Goal: Transaction & Acquisition: Purchase product/service

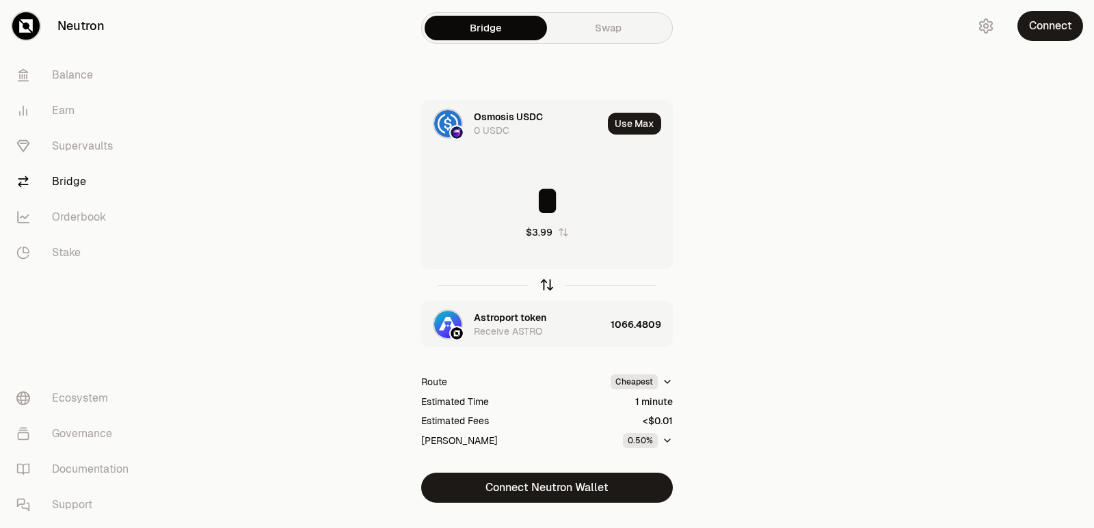
click at [545, 288] on icon "button" at bounding box center [546, 285] width 15 height 15
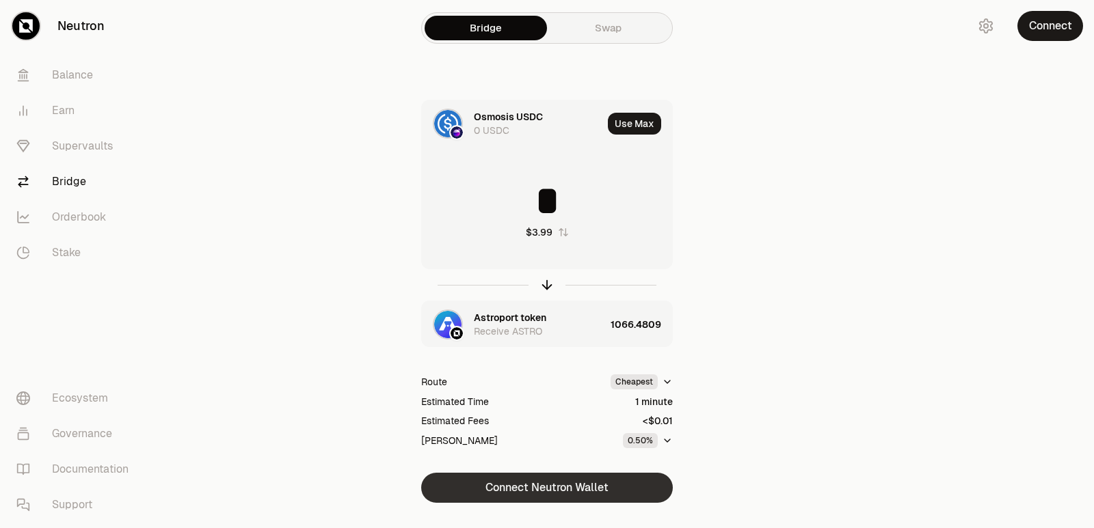
click at [545, 285] on icon "button" at bounding box center [546, 285] width 15 height 15
click at [534, 489] on button "Connect Neutron Wallet" at bounding box center [547, 488] width 252 height 30
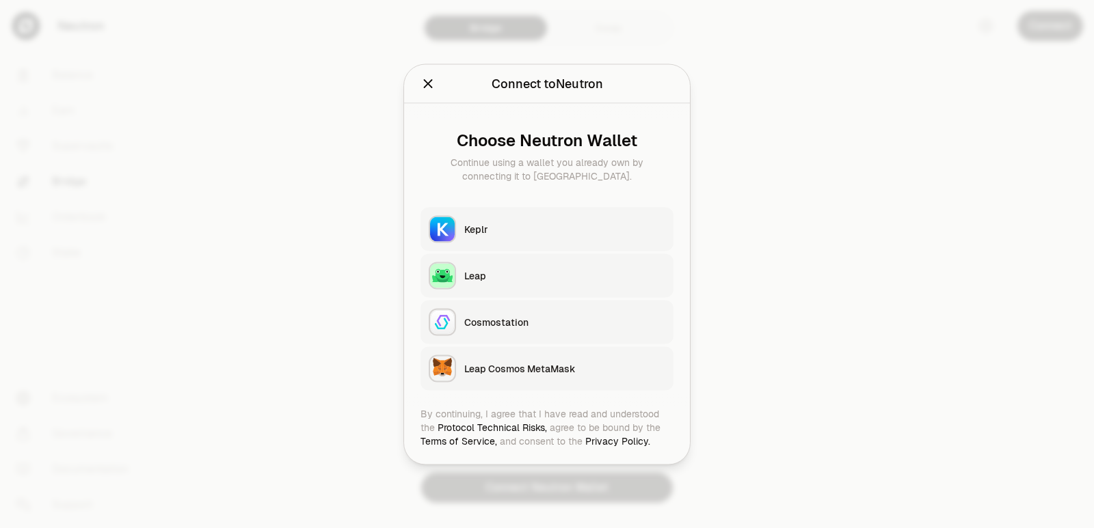
click at [513, 232] on div "Keplr" at bounding box center [564, 229] width 201 height 14
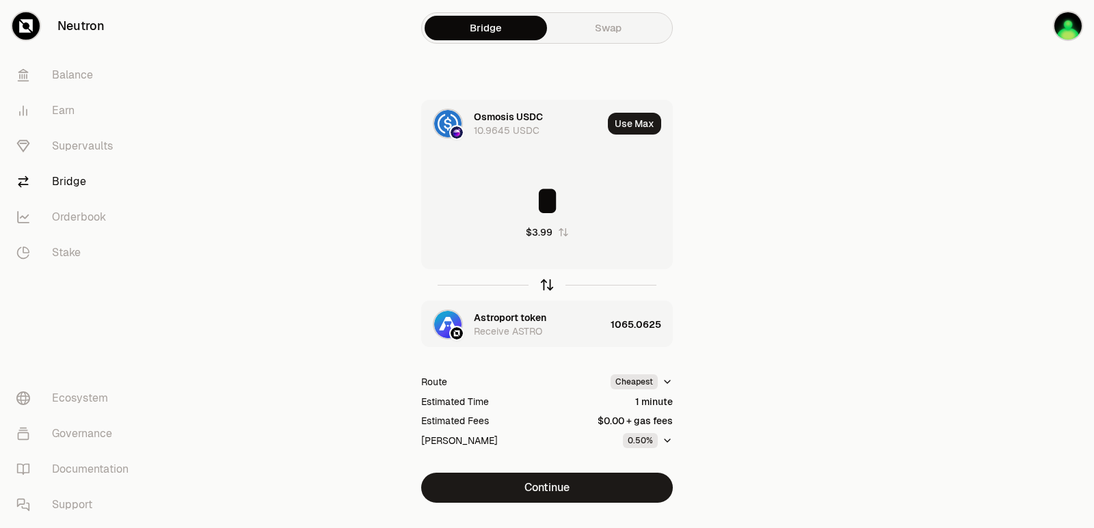
click at [544, 284] on icon "button" at bounding box center [547, 283] width 9 height 4
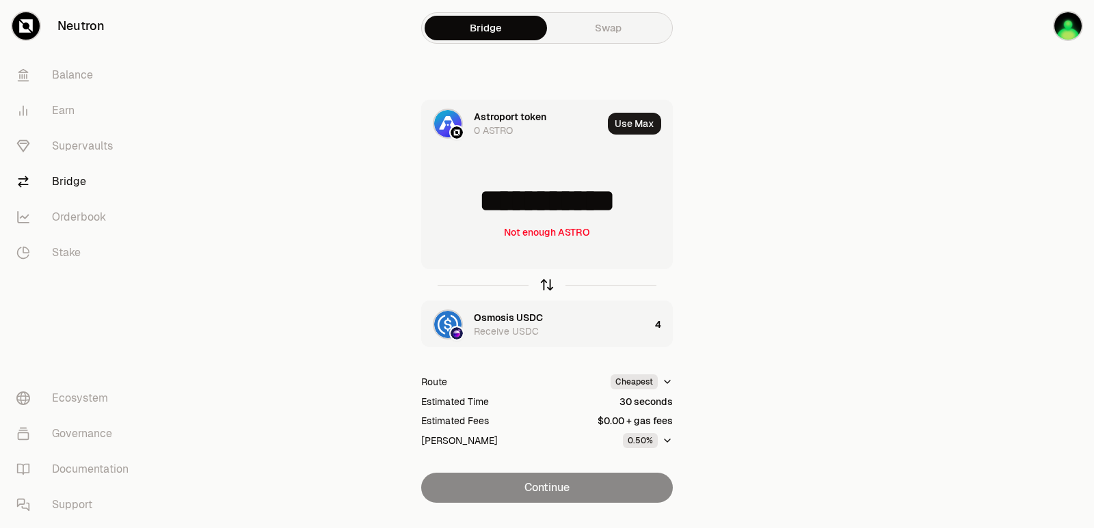
click at [544, 284] on icon "button" at bounding box center [547, 283] width 9 height 4
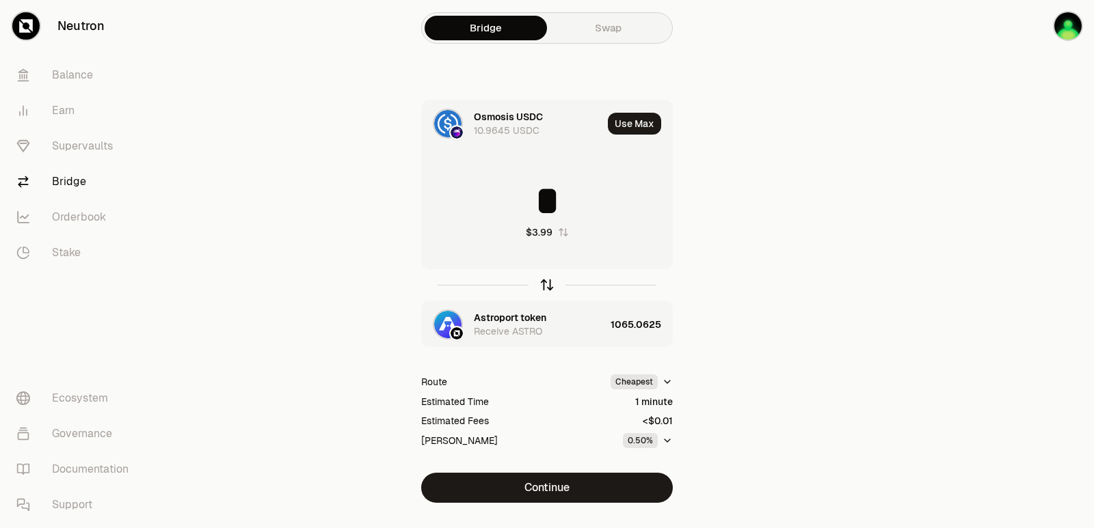
click at [544, 284] on icon "button" at bounding box center [547, 283] width 9 height 4
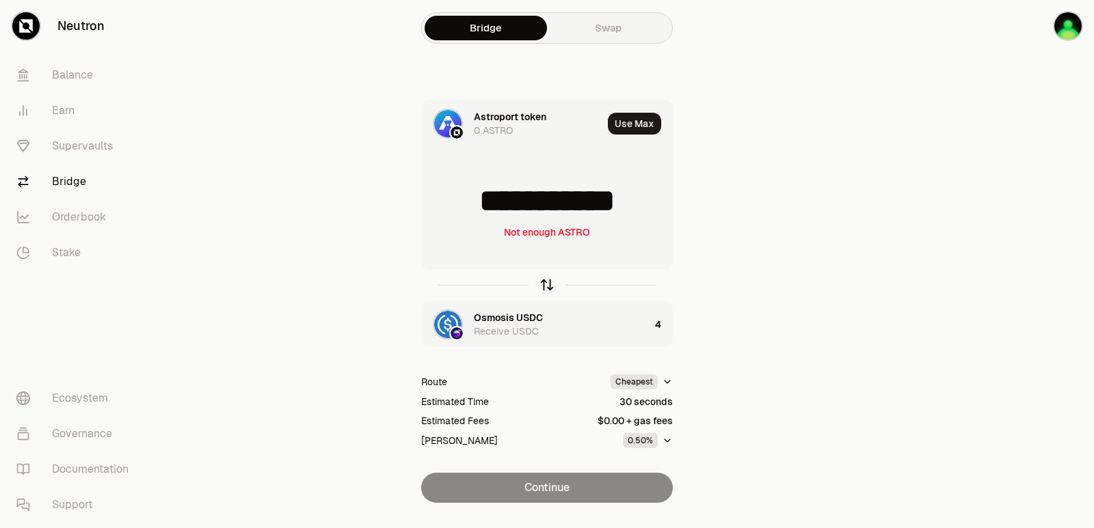
click at [544, 284] on icon "button" at bounding box center [547, 283] width 9 height 4
type input "*"
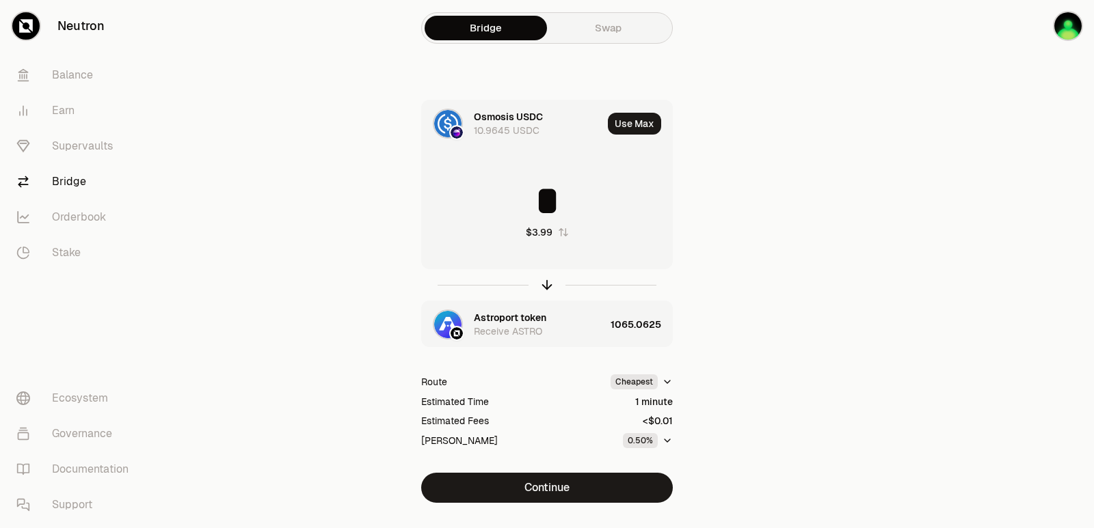
click at [534, 321] on div "Astroport token" at bounding box center [510, 318] width 72 height 14
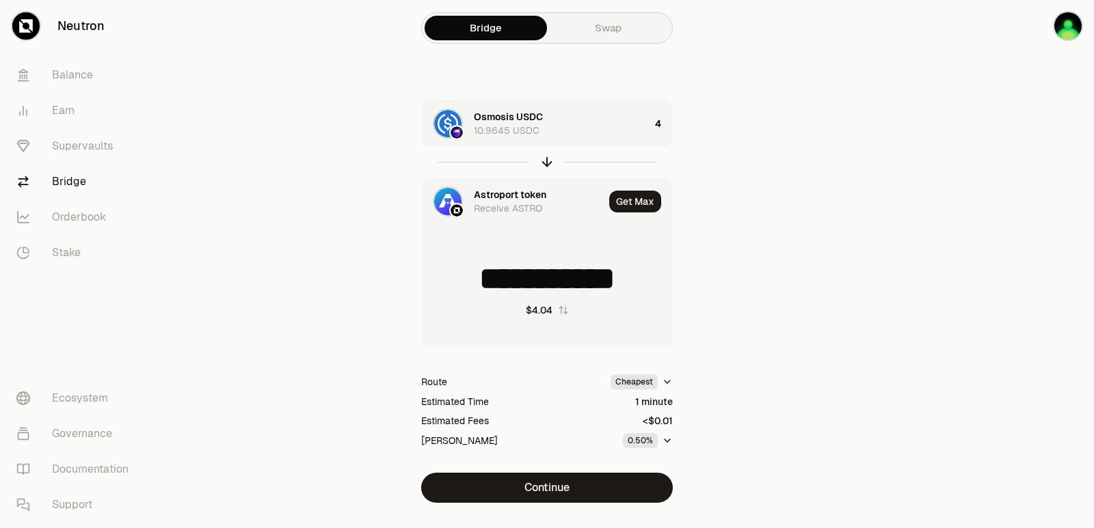
click at [491, 195] on div "Astroport token" at bounding box center [510, 195] width 72 height 14
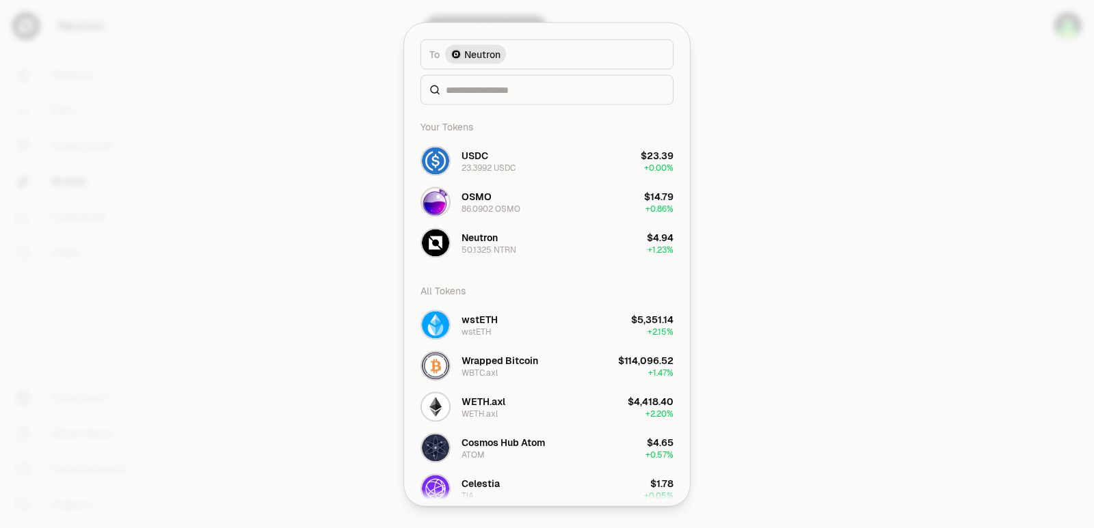
click at [481, 96] on div at bounding box center [546, 90] width 253 height 30
click at [465, 90] on input at bounding box center [555, 90] width 219 height 14
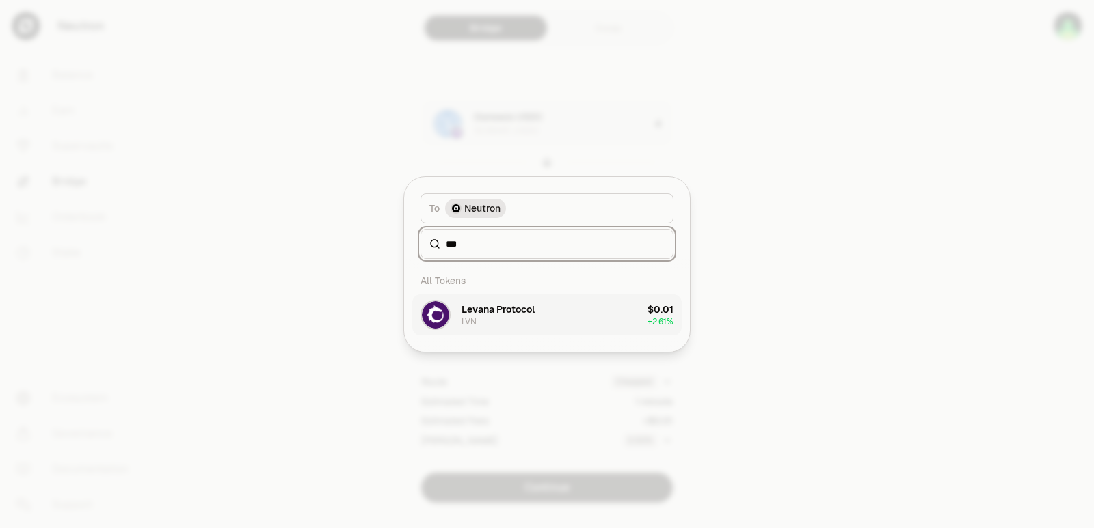
type input "***"
click at [537, 303] on button "Levana Protocol LVN $0.01 + 2.61%" at bounding box center [546, 315] width 269 height 41
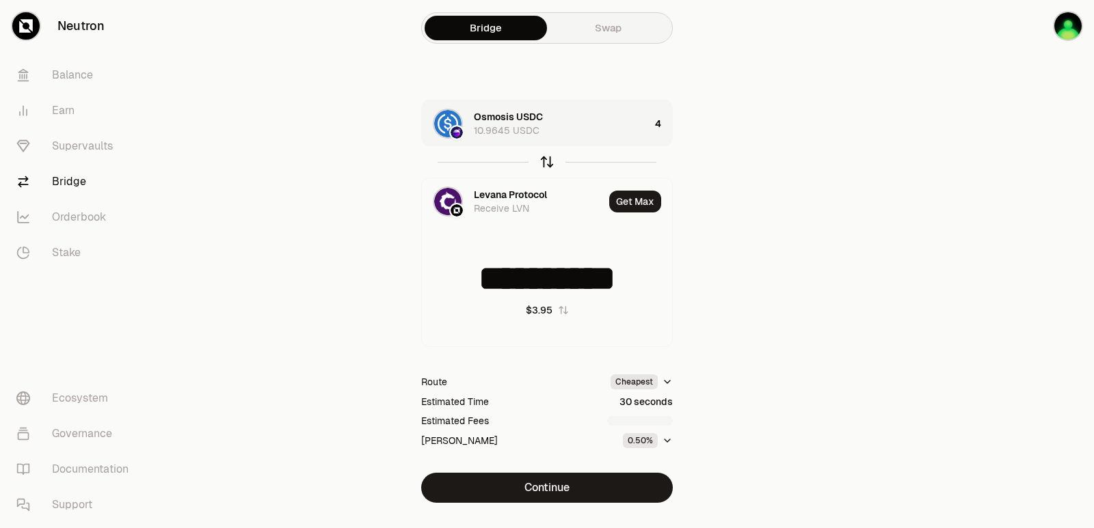
click at [541, 161] on icon "button" at bounding box center [546, 161] width 15 height 15
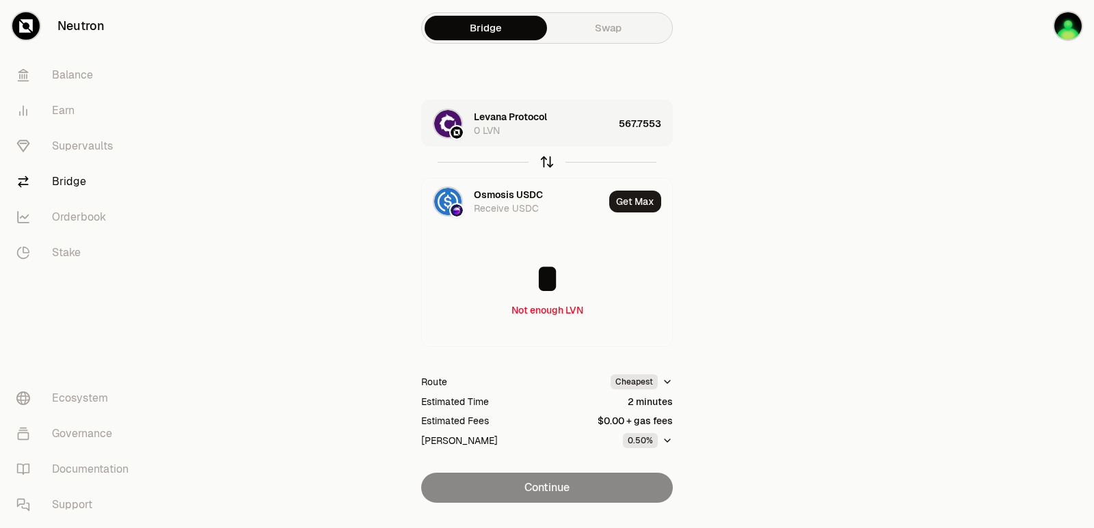
click at [547, 162] on icon "button" at bounding box center [547, 162] width 0 height 9
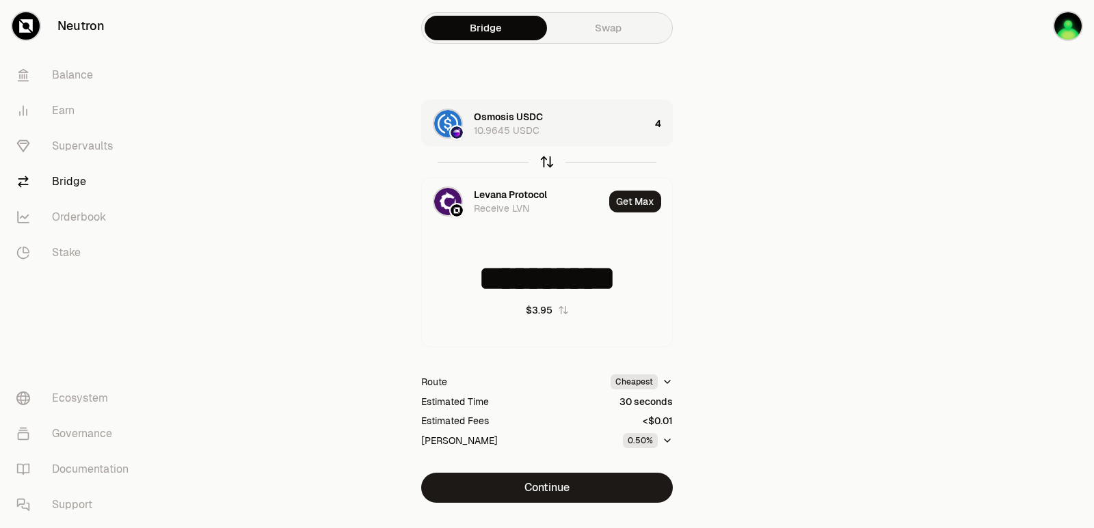
click at [547, 163] on icon "button" at bounding box center [547, 162] width 0 height 9
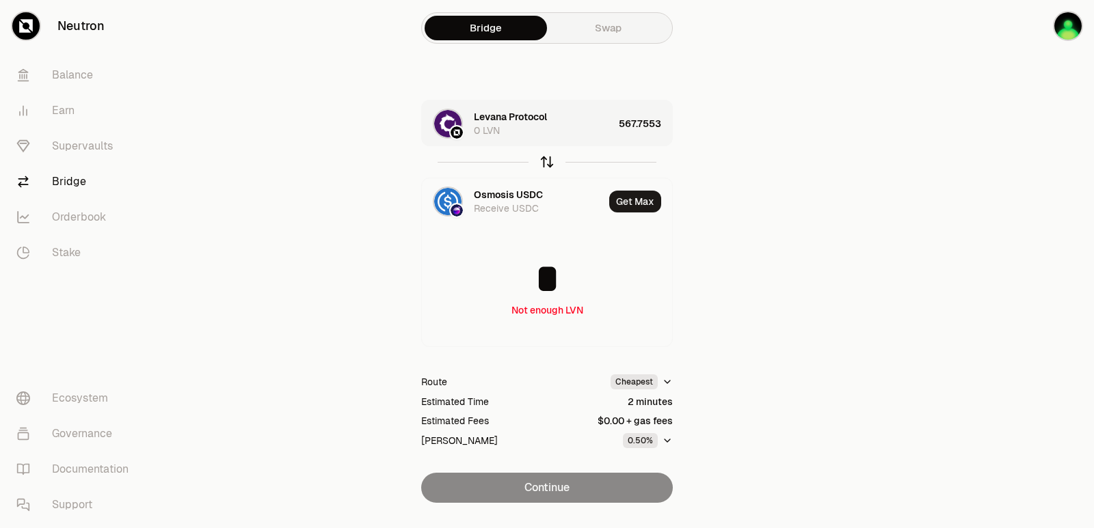
click at [549, 163] on icon "button" at bounding box center [546, 161] width 15 height 15
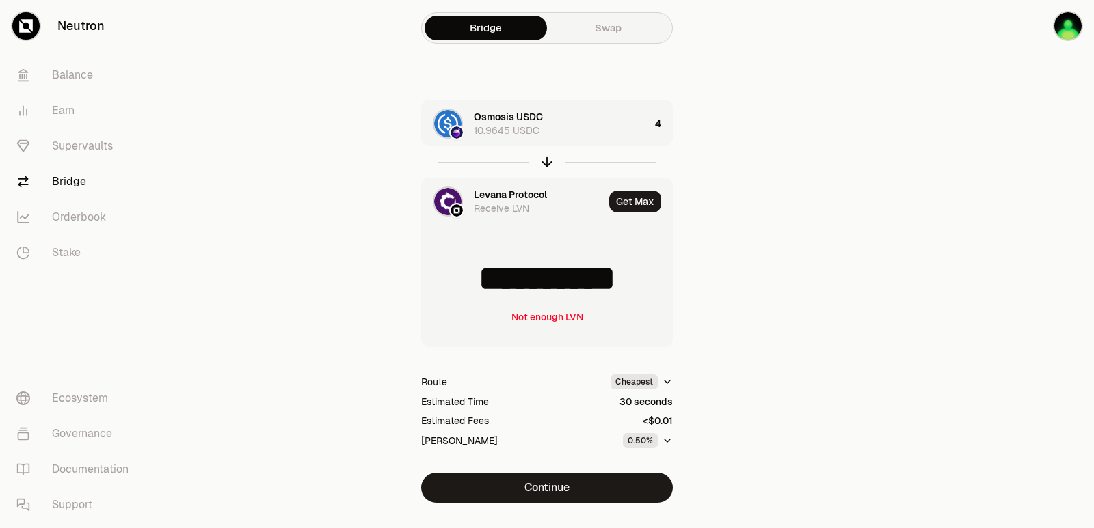
click at [509, 195] on div "Levana Protocol" at bounding box center [510, 195] width 73 height 14
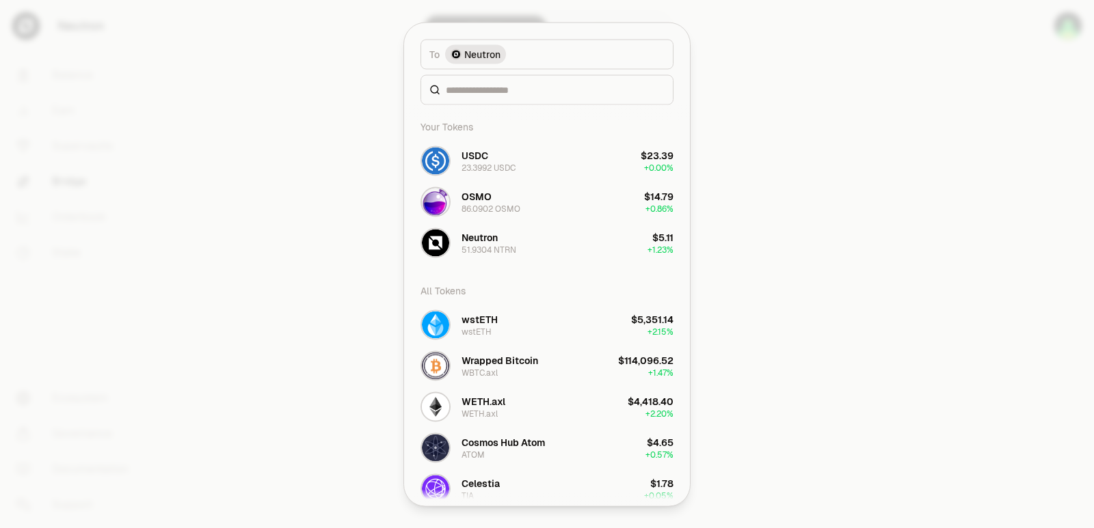
type input "**********"
click at [472, 92] on input at bounding box center [555, 90] width 219 height 14
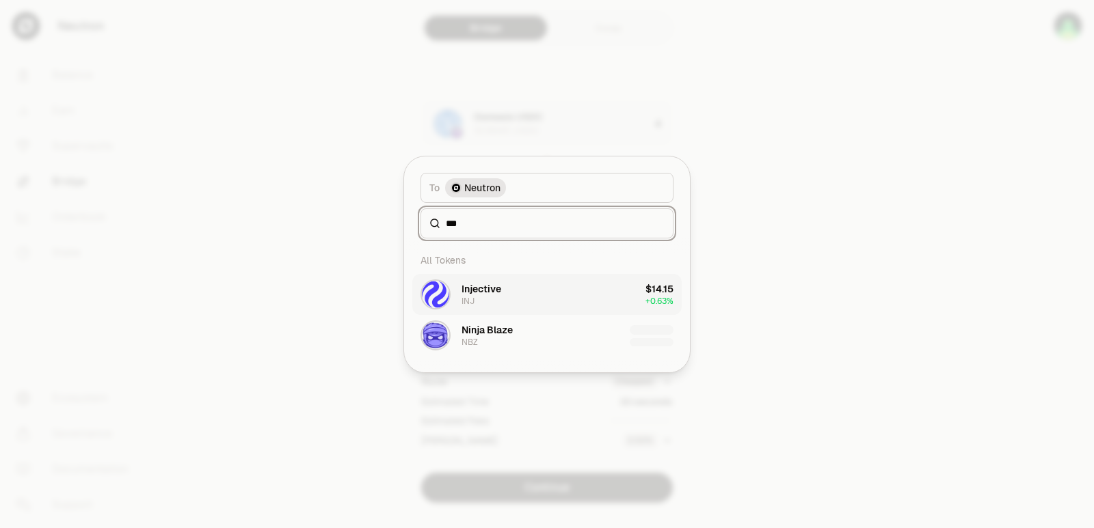
type input "***"
click at [494, 295] on div "Injective" at bounding box center [481, 289] width 40 height 14
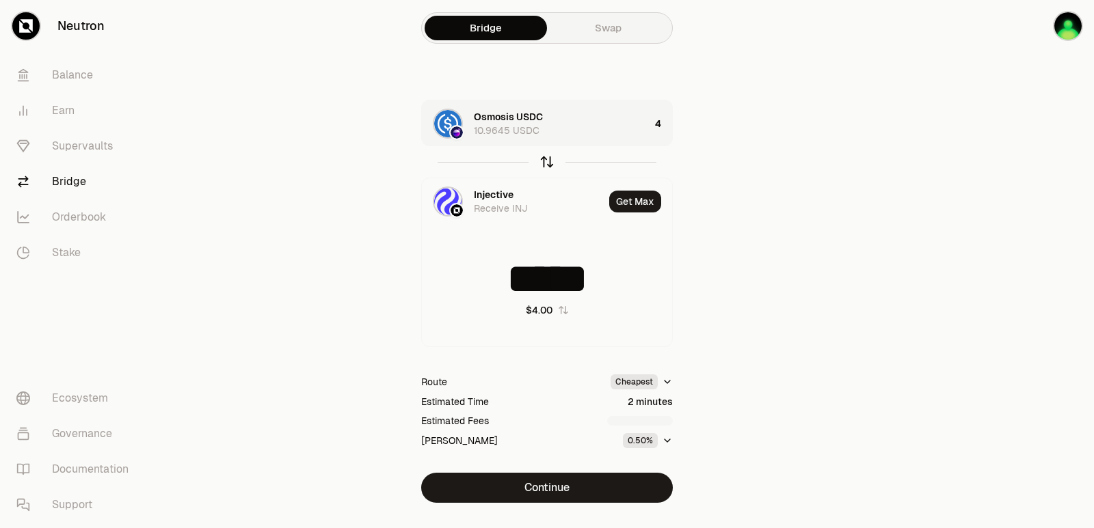
click at [547, 163] on icon "button" at bounding box center [547, 162] width 0 height 9
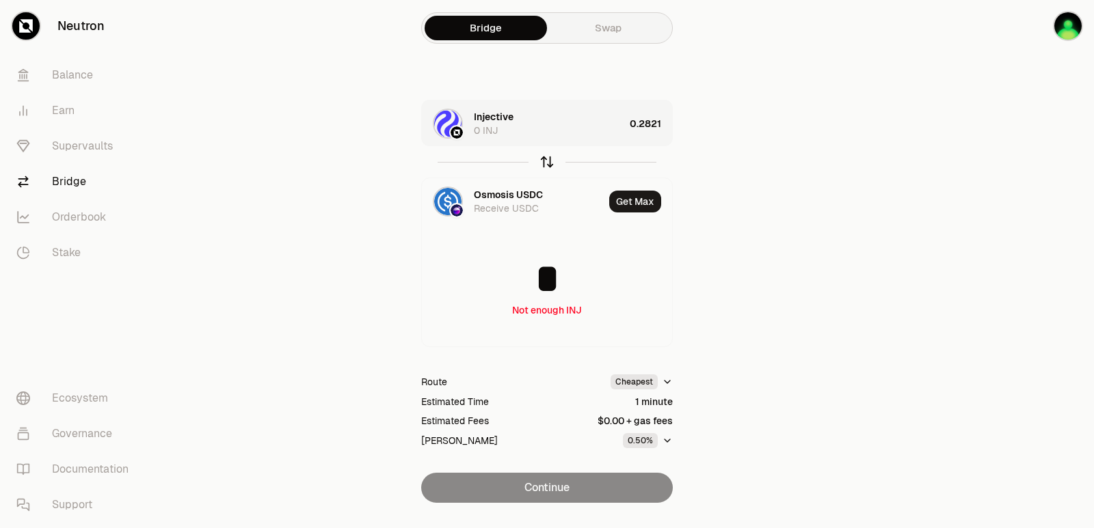
click at [548, 165] on icon "button" at bounding box center [546, 161] width 15 height 15
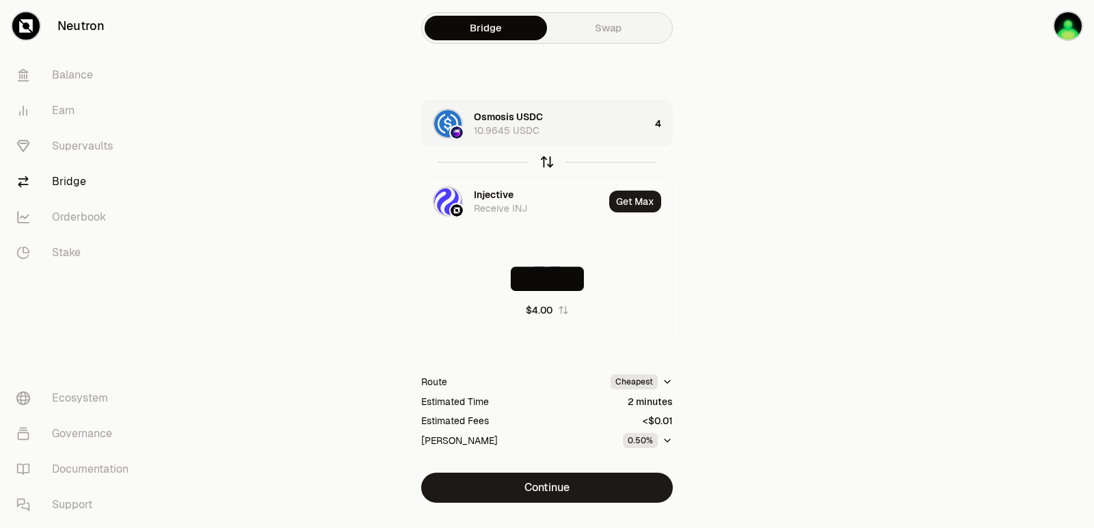
click at [547, 167] on icon "button" at bounding box center [546, 161] width 15 height 15
type input "*"
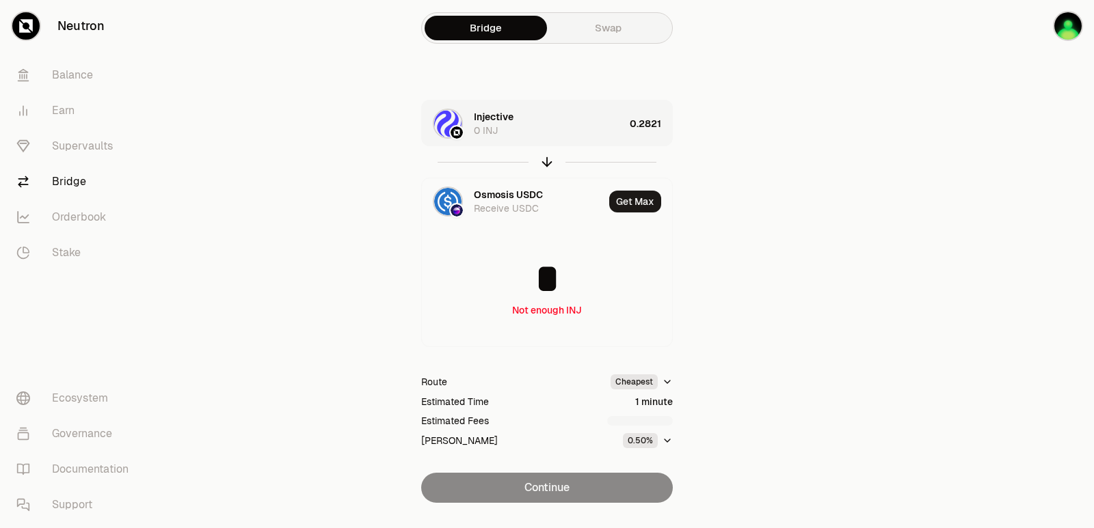
click at [563, 130] on div "Injective 0 INJ" at bounding box center [549, 123] width 150 height 27
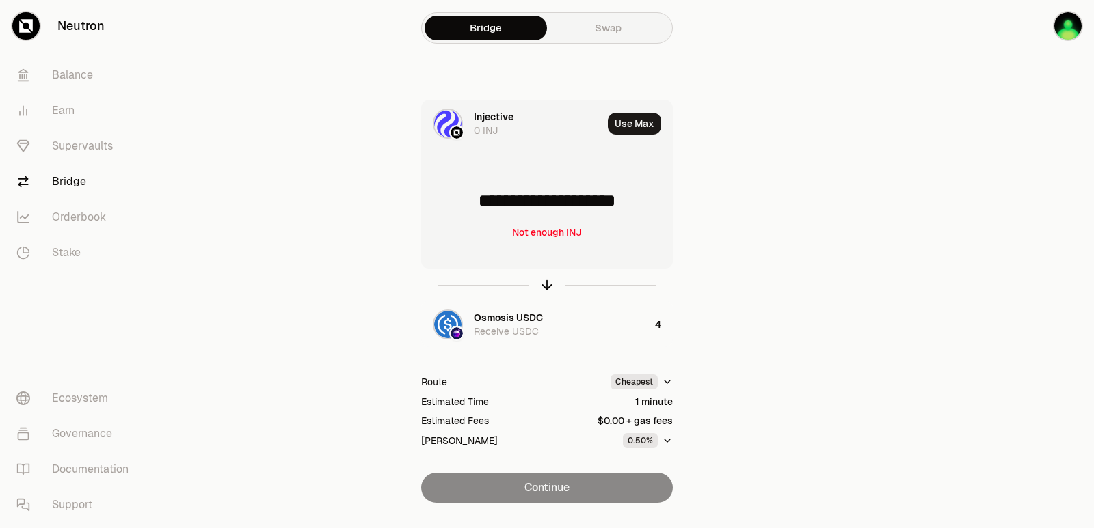
drag, startPoint x: 651, startPoint y: 200, endPoint x: 483, endPoint y: 212, distance: 169.2
click at [483, 212] on input "**********" at bounding box center [547, 200] width 250 height 41
type input "*****"
